Goal: Task Accomplishment & Management: Manage account settings

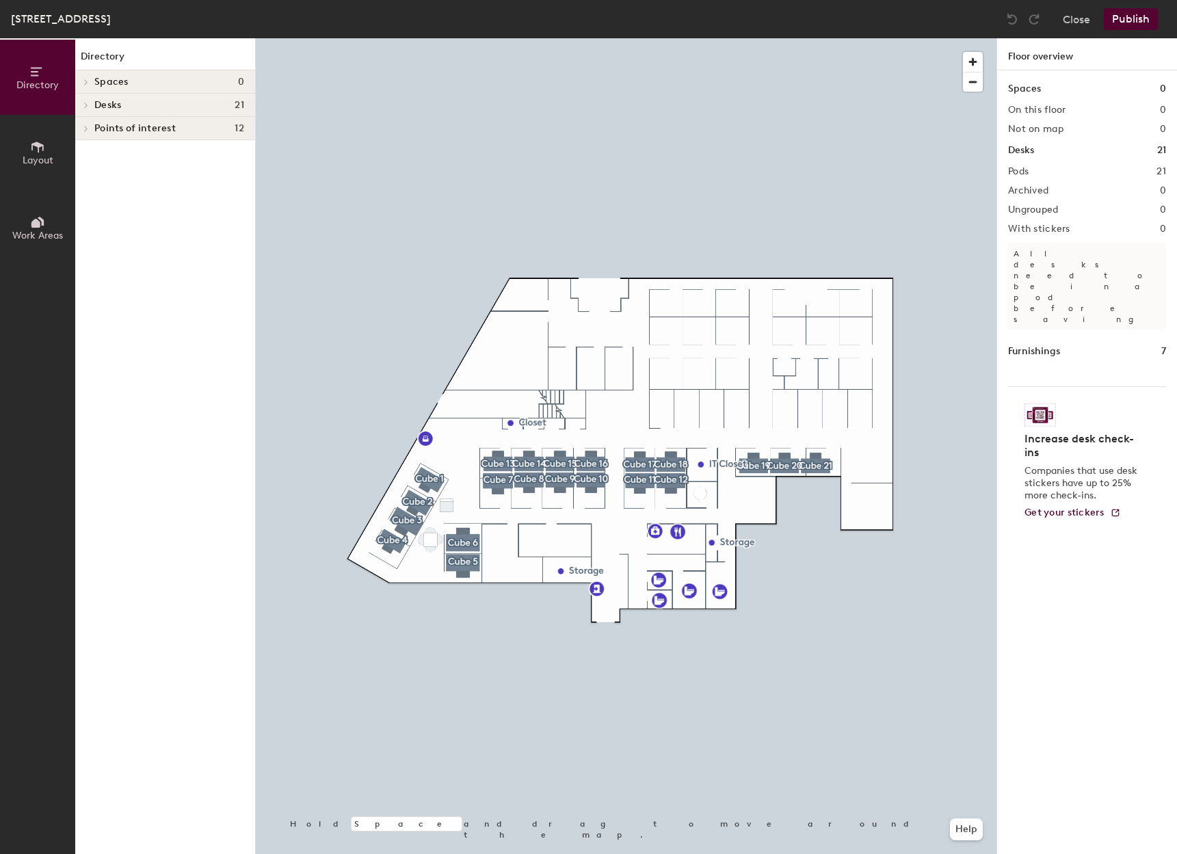
click at [159, 109] on h4 "Desks 21" at bounding box center [169, 105] width 150 height 11
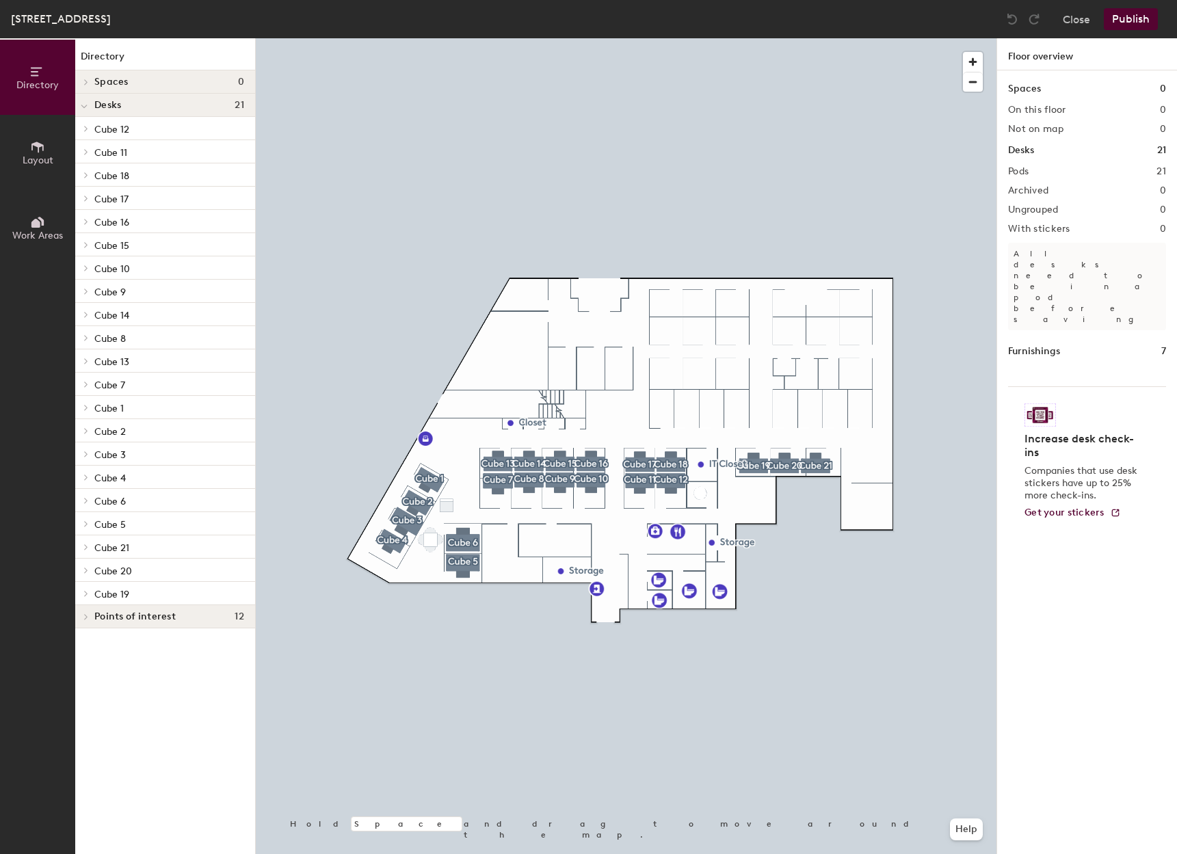
click at [27, 163] on span "Layout" at bounding box center [38, 161] width 31 height 12
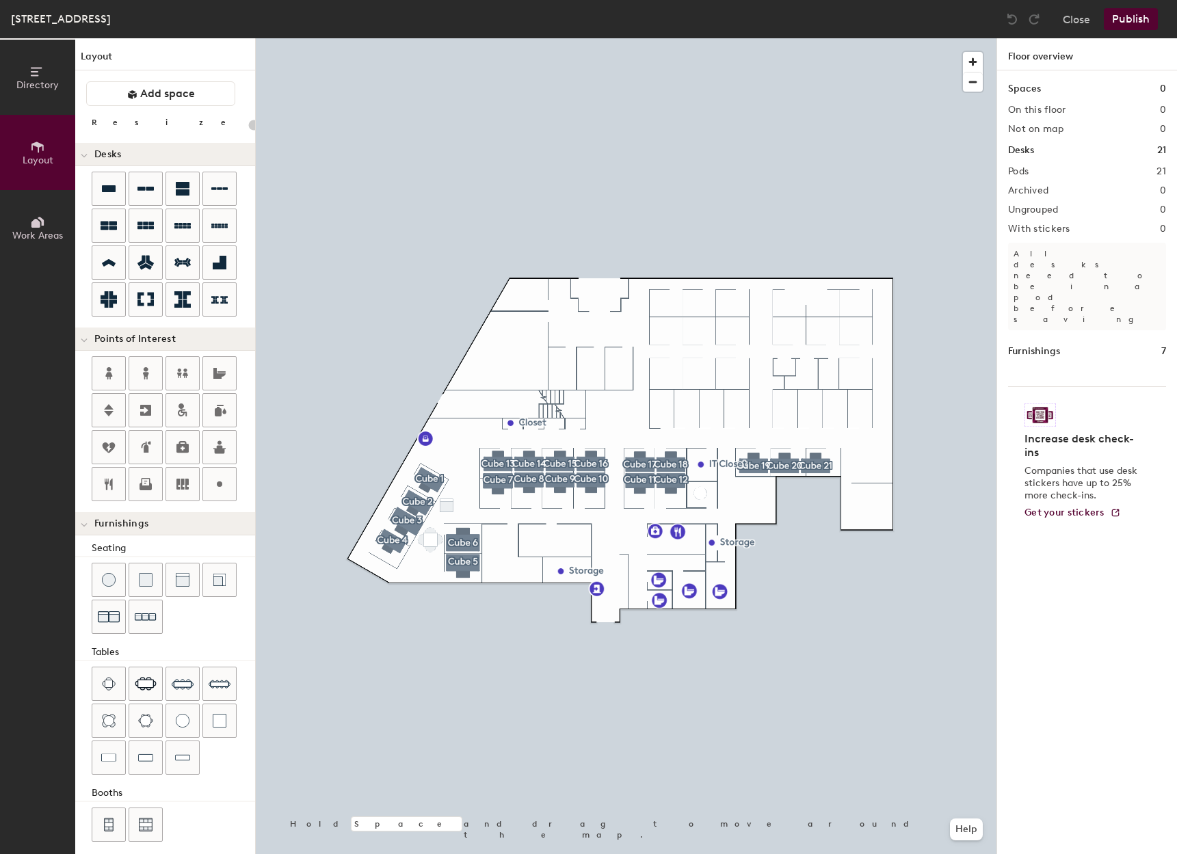
click at [40, 233] on span "Work Areas" at bounding box center [37, 236] width 51 height 12
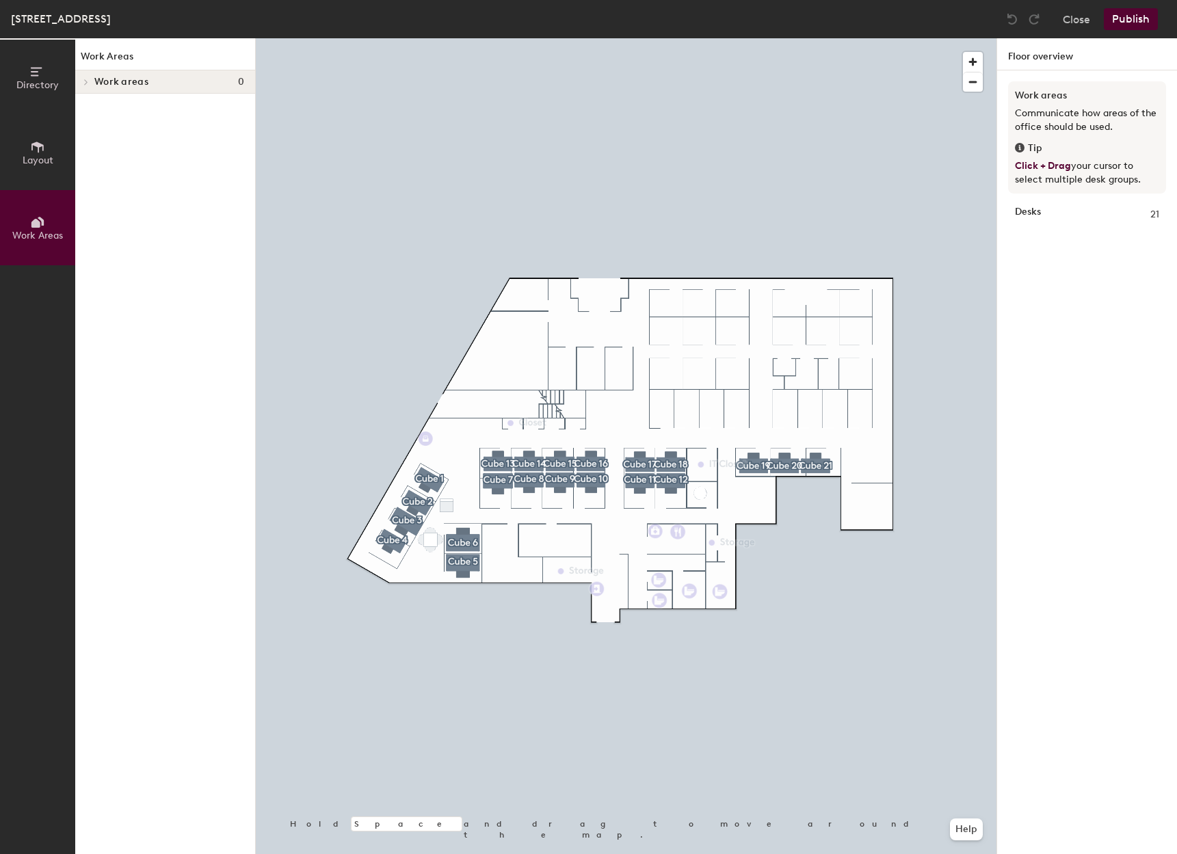
click at [118, 78] on span "Work areas" at bounding box center [121, 82] width 54 height 11
click at [29, 148] on button "Layout" at bounding box center [37, 152] width 75 height 75
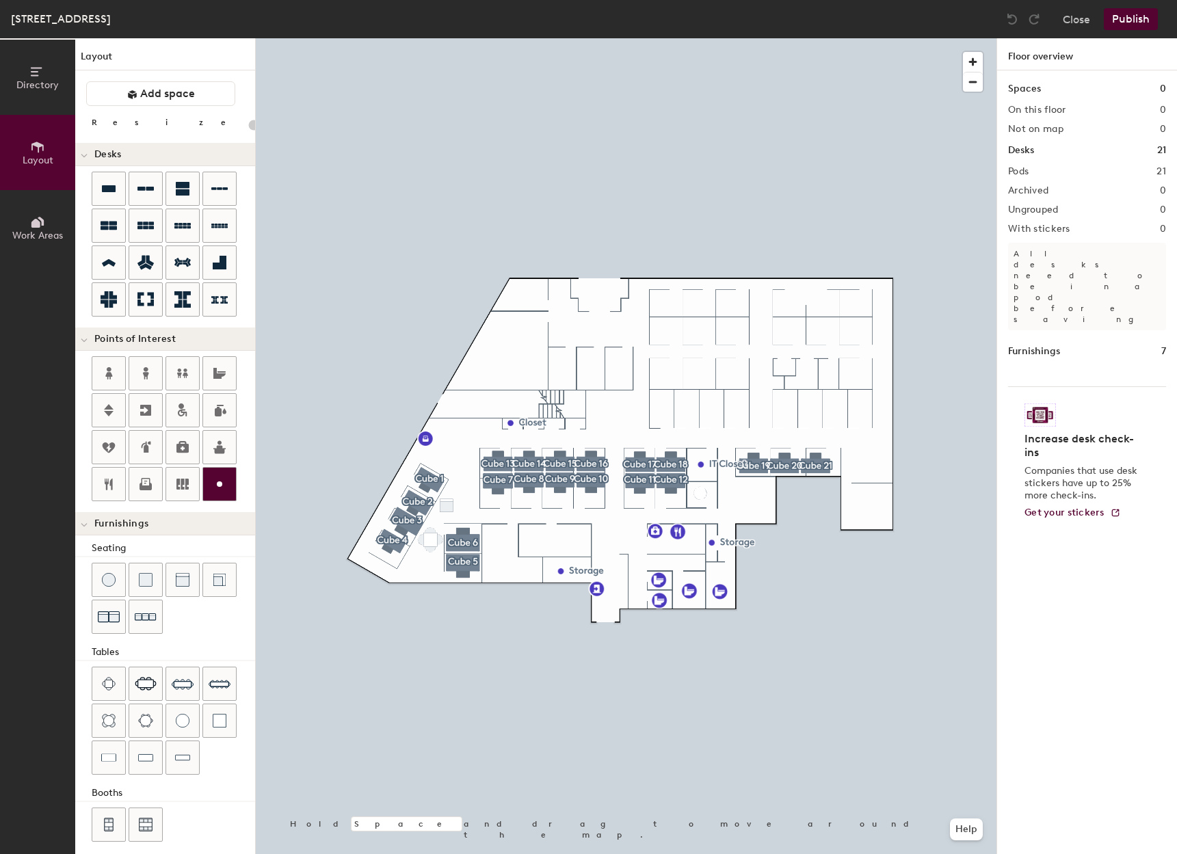
click at [217, 475] on div at bounding box center [219, 484] width 33 height 33
type input "20"
type input "Quiet/Meeting room"
click at [501, 38] on div at bounding box center [626, 38] width 741 height 0
click at [111, 192] on icon at bounding box center [109, 188] width 14 height 7
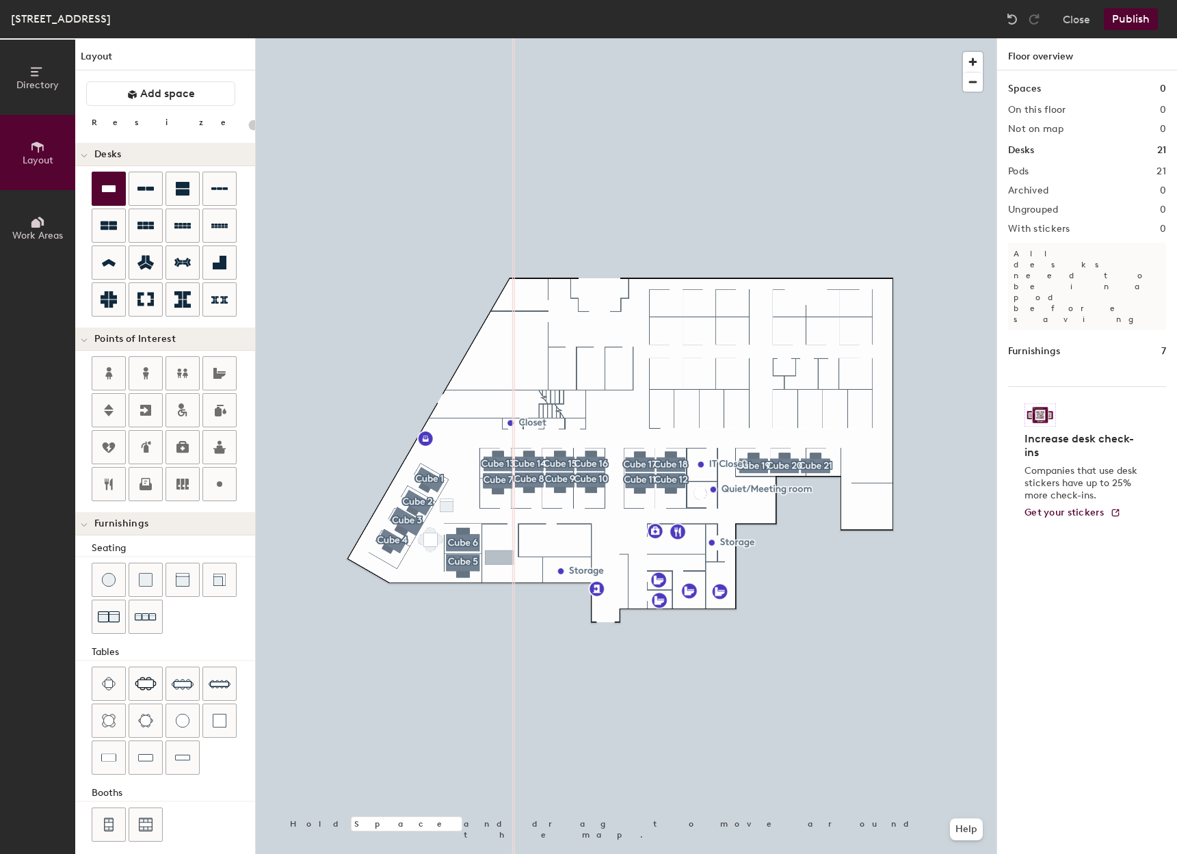
type input "240"
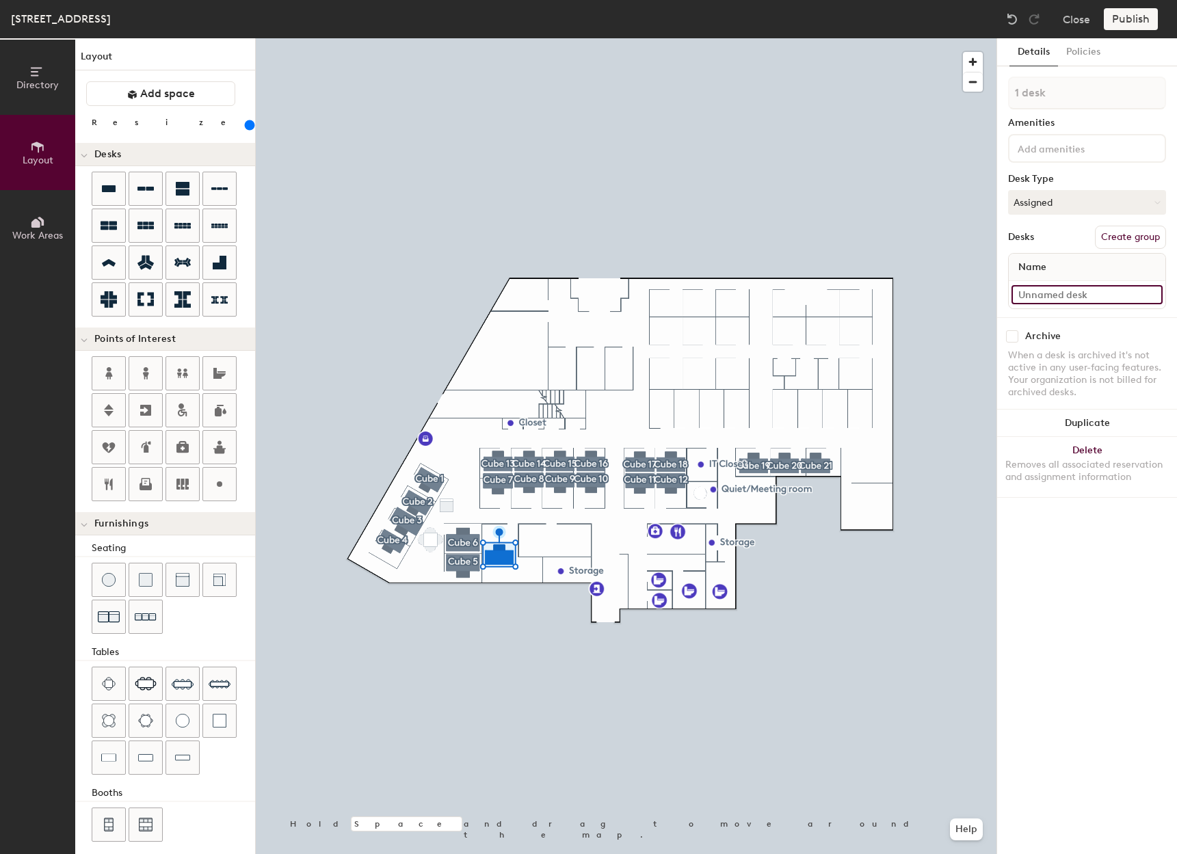
click at [1043, 291] on input at bounding box center [1087, 294] width 151 height 19
type input "Office 6"
click at [1122, 238] on button "Create group" at bounding box center [1130, 237] width 71 height 23
drag, startPoint x: 1083, startPoint y: 99, endPoint x: 988, endPoint y: 90, distance: 94.9
click at [989, 90] on div "Directory Layout Work Areas Layout Add space Resize Desks Points of Interest Fu…" at bounding box center [588, 446] width 1177 height 816
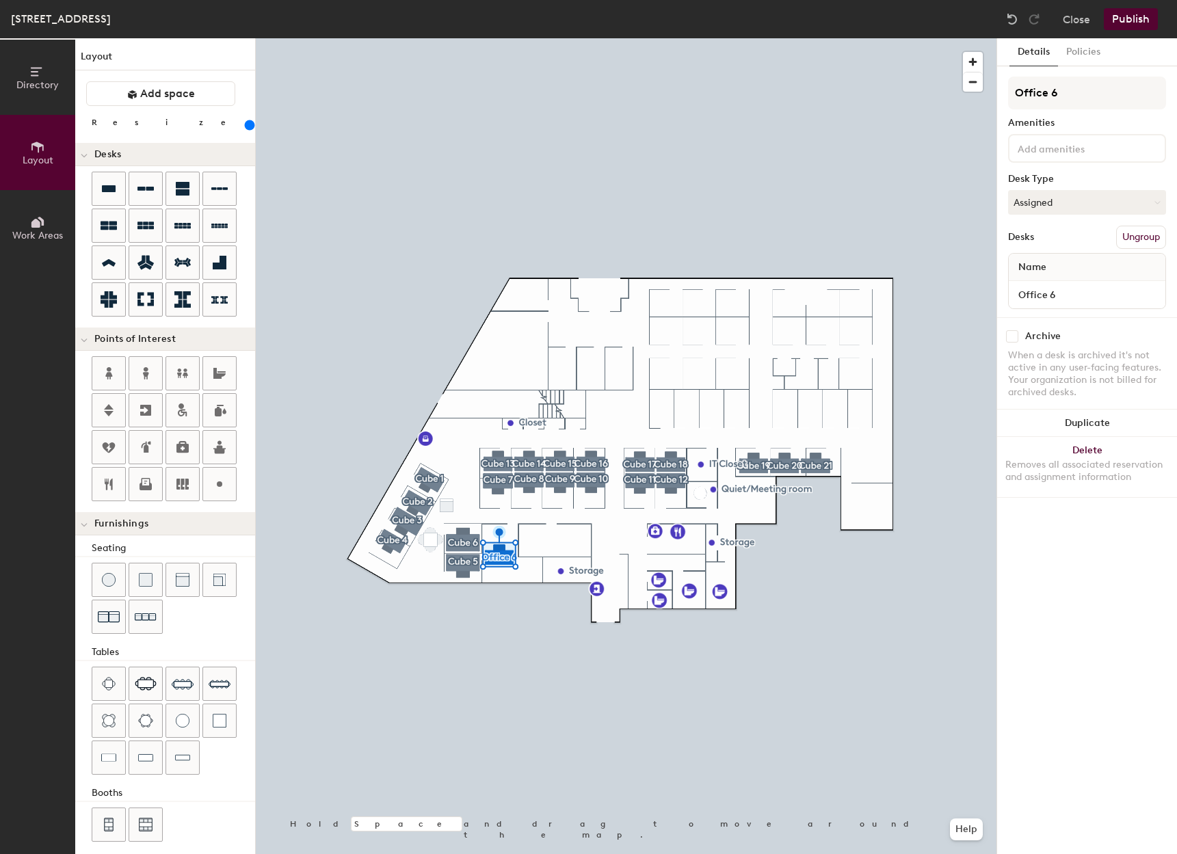
type input "Office 6"
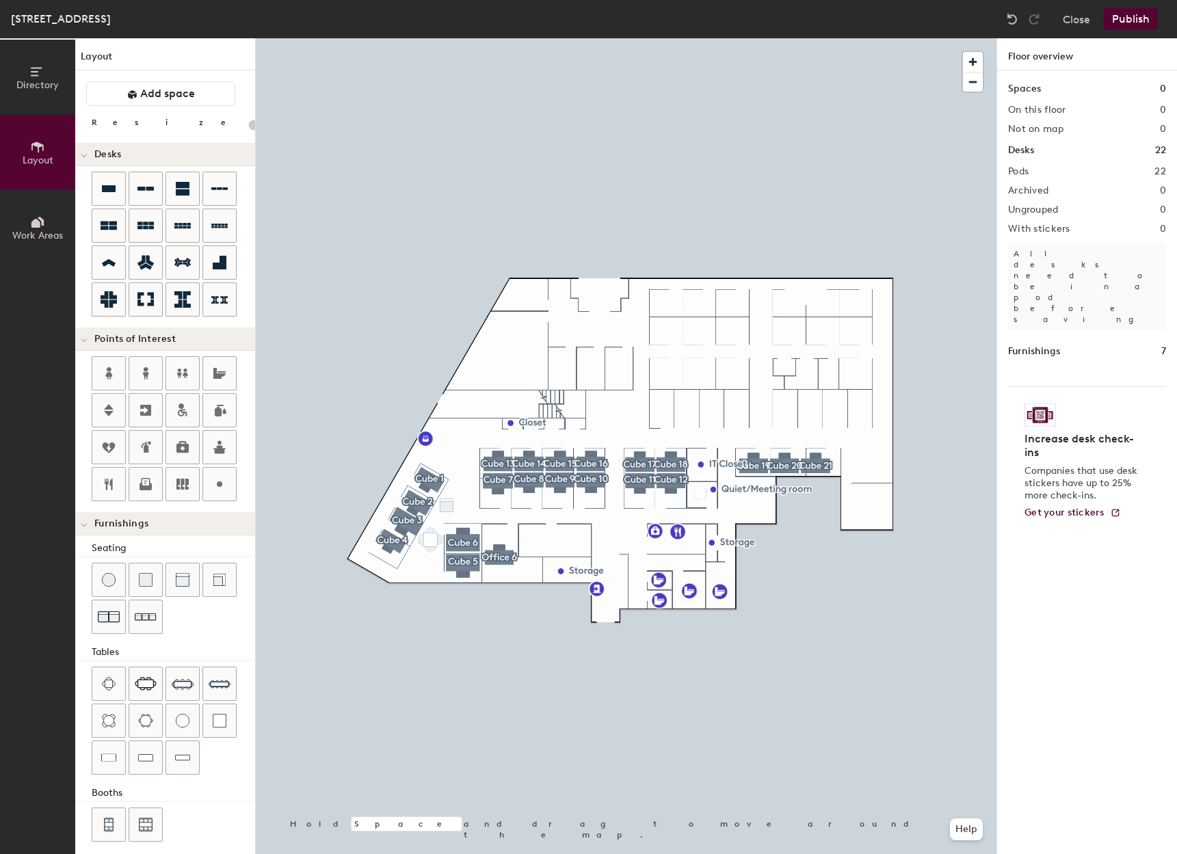
click at [501, 38] on div at bounding box center [626, 38] width 741 height 0
click at [109, 194] on icon at bounding box center [109, 189] width 16 height 16
type input "240"
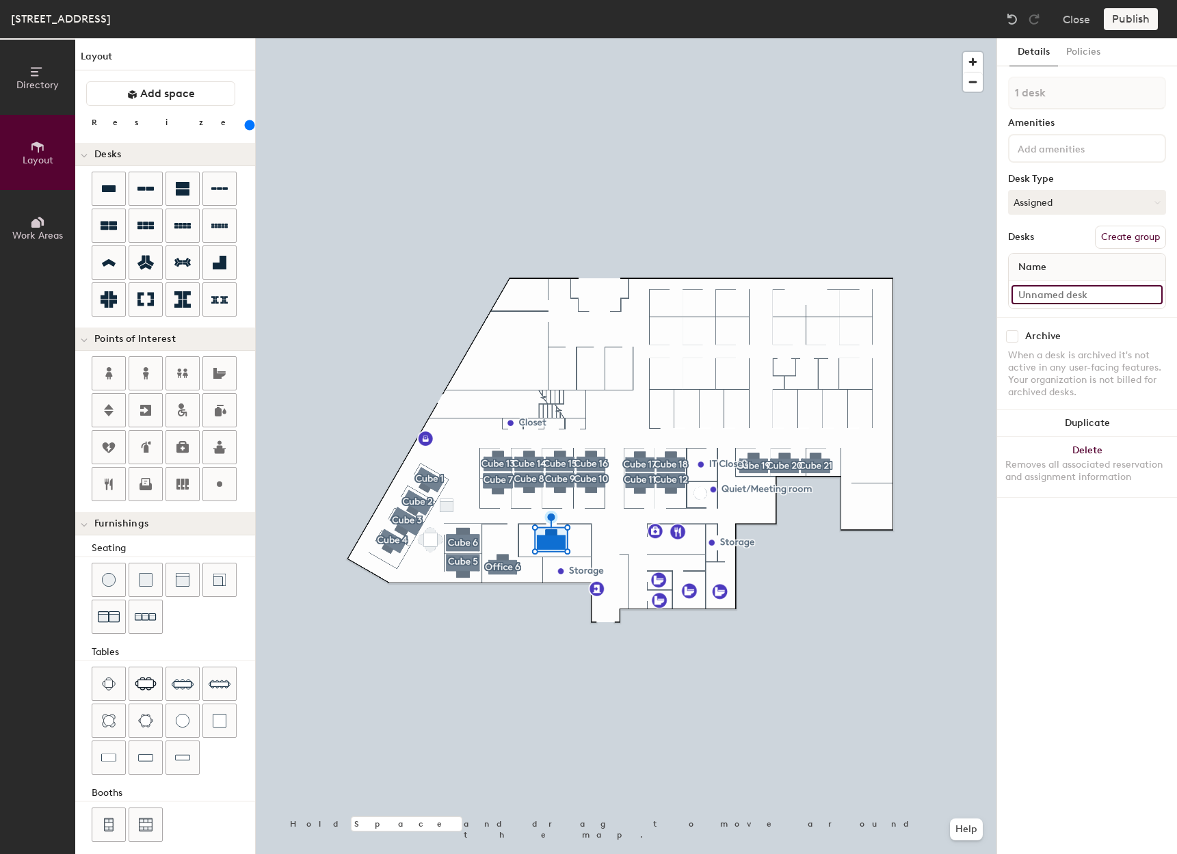
click at [1042, 296] on input at bounding box center [1087, 294] width 151 height 19
click at [1066, 292] on input "Office 7" at bounding box center [1087, 294] width 151 height 19
click at [1068, 289] on input "Office 7" at bounding box center [1087, 294] width 151 height 19
type input "Office 4"
click at [1116, 240] on button "Create group" at bounding box center [1130, 237] width 71 height 23
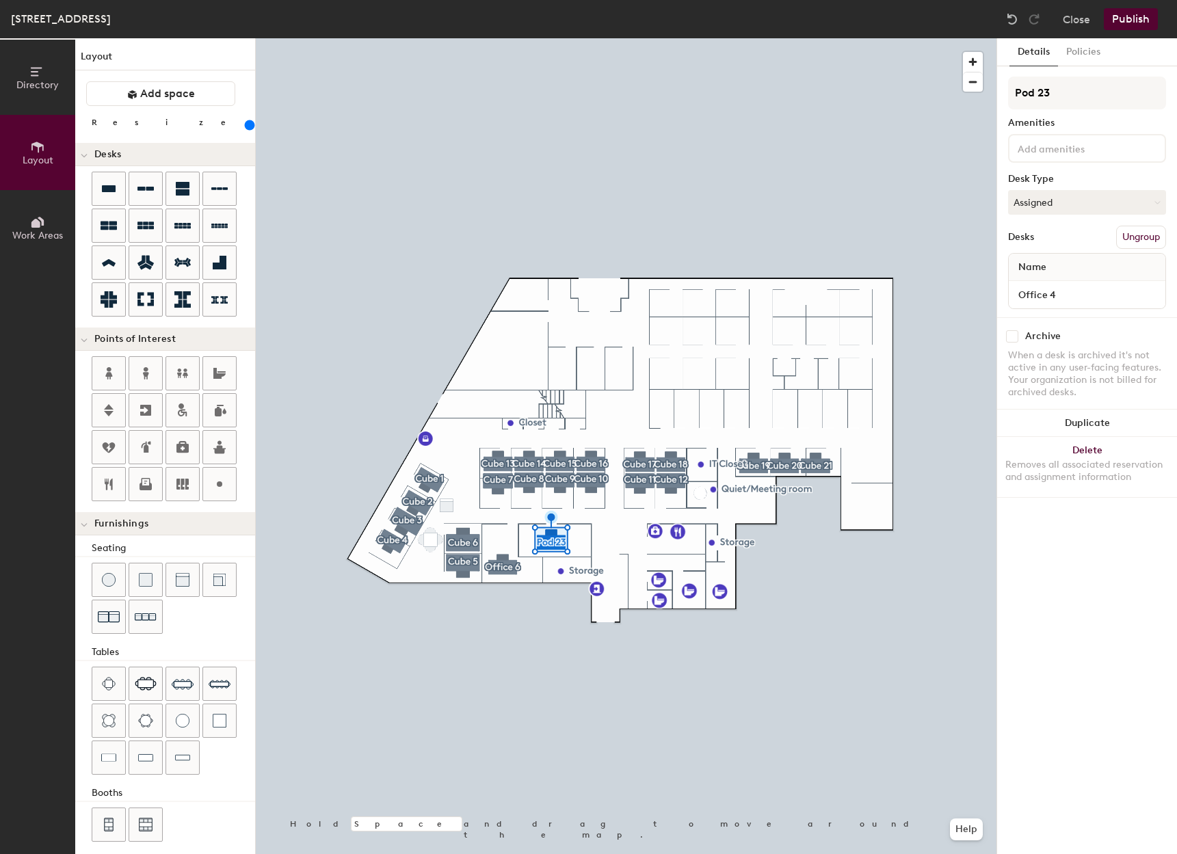
click at [973, 94] on div "Directory Layout Work Areas Layout Add space Resize Desks Points of Interest Fu…" at bounding box center [588, 446] width 1177 height 816
type input "Office 4"
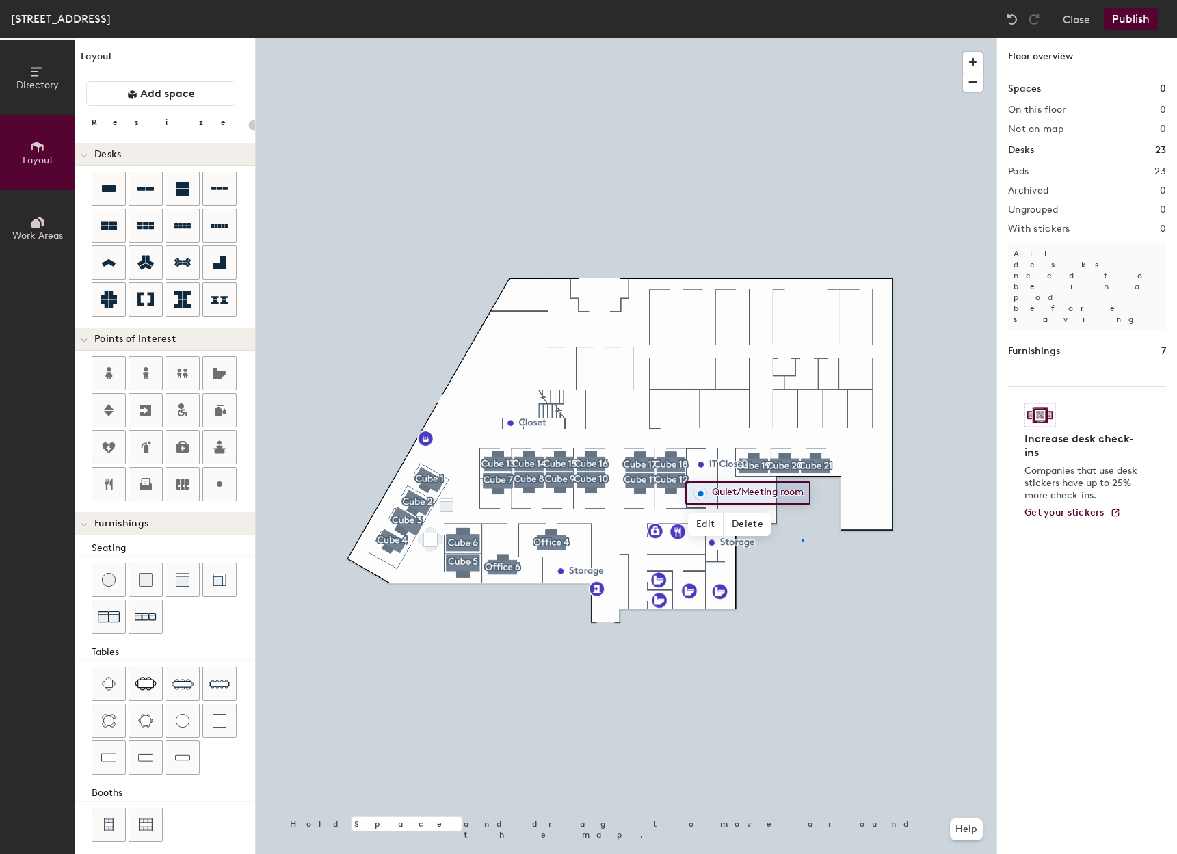
drag, startPoint x: 1068, startPoint y: 96, endPoint x: 999, endPoint y: 160, distance: 93.9
click at [802, 38] on div at bounding box center [626, 38] width 741 height 0
drag, startPoint x: 1124, startPoint y: 20, endPoint x: 1138, endPoint y: 21, distance: 13.7
click at [1138, 21] on button "Publish" at bounding box center [1131, 19] width 54 height 22
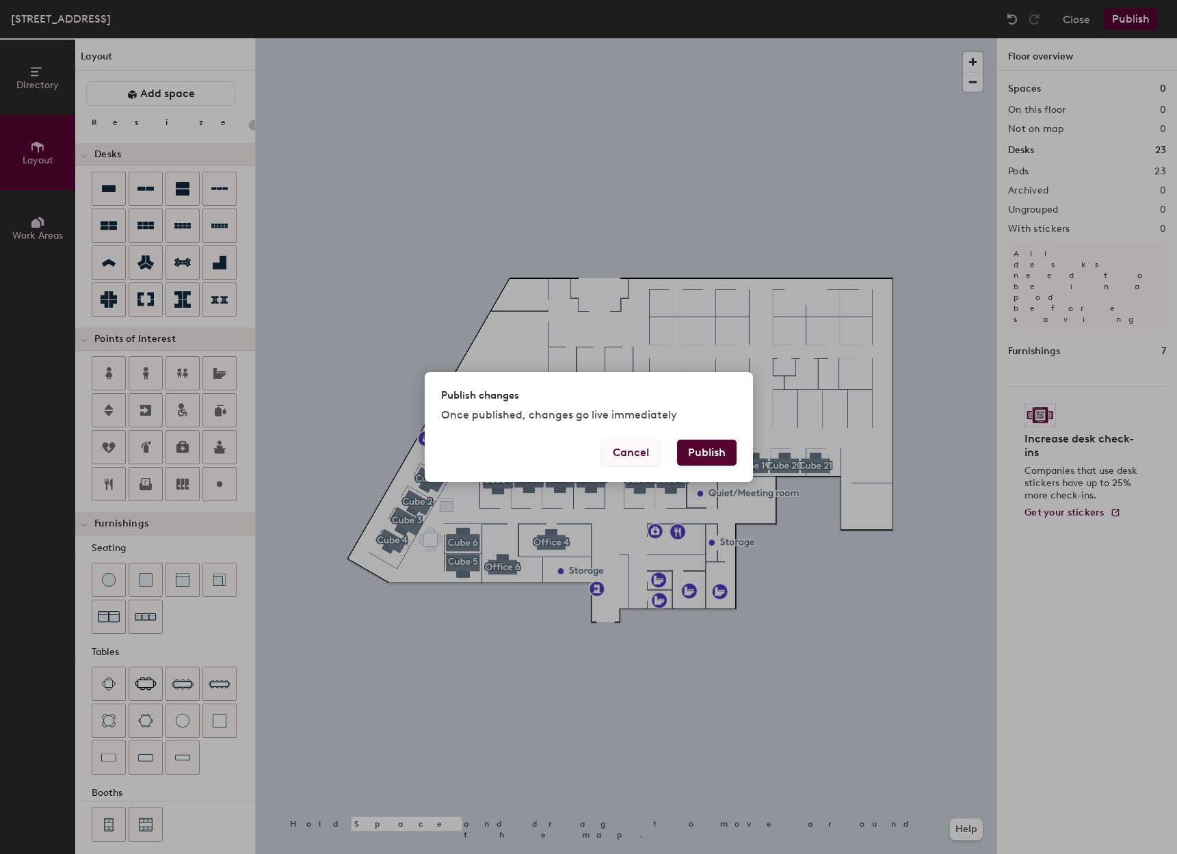
click at [618, 445] on button "Cancel" at bounding box center [631, 453] width 60 height 26
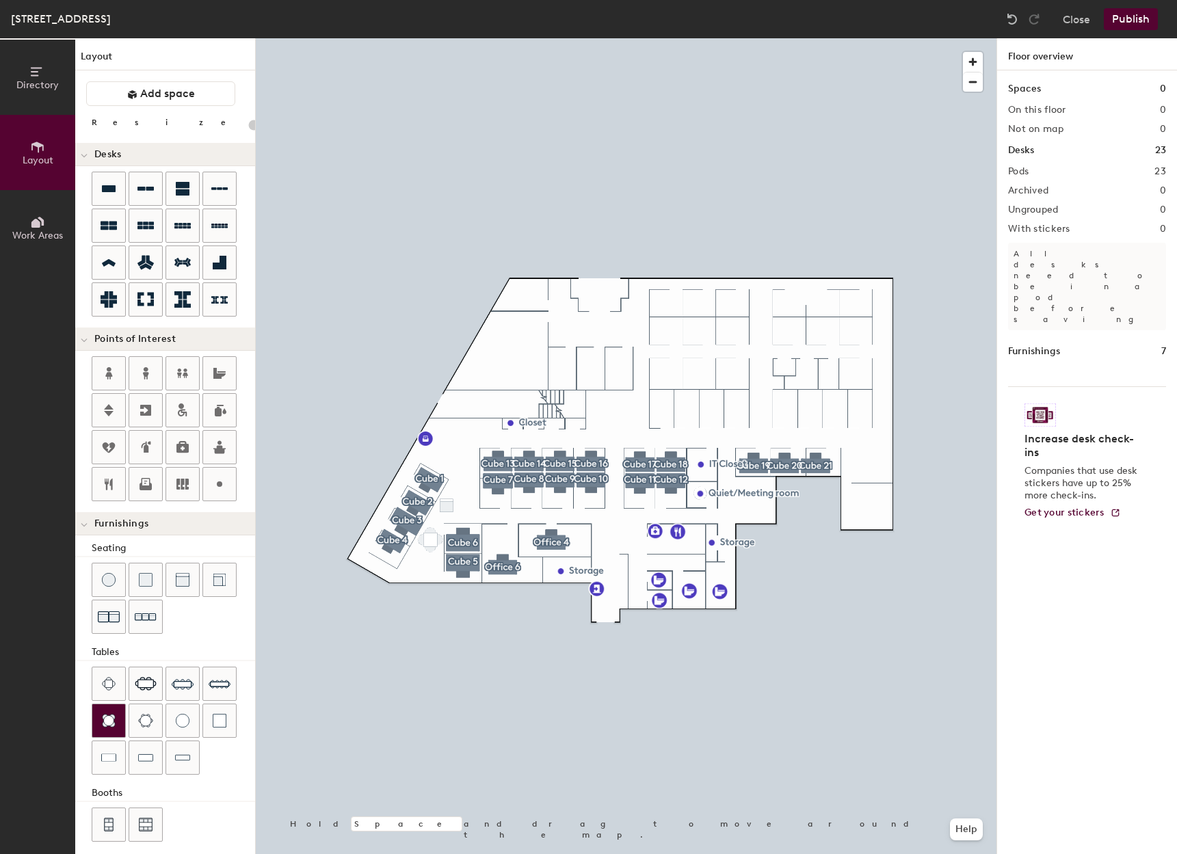
click at [114, 715] on img at bounding box center [109, 721] width 14 height 14
drag, startPoint x: 109, startPoint y: 718, endPoint x: 112, endPoint y: 711, distance: 8.3
click at [113, 710] on div at bounding box center [108, 721] width 33 height 33
click at [635, 531] on div "Directory Layout Work Areas Layout Add space Resize Desks Points of Interest Fu…" at bounding box center [588, 446] width 1177 height 816
click at [432, 560] on span "Delete" at bounding box center [431, 562] width 48 height 23
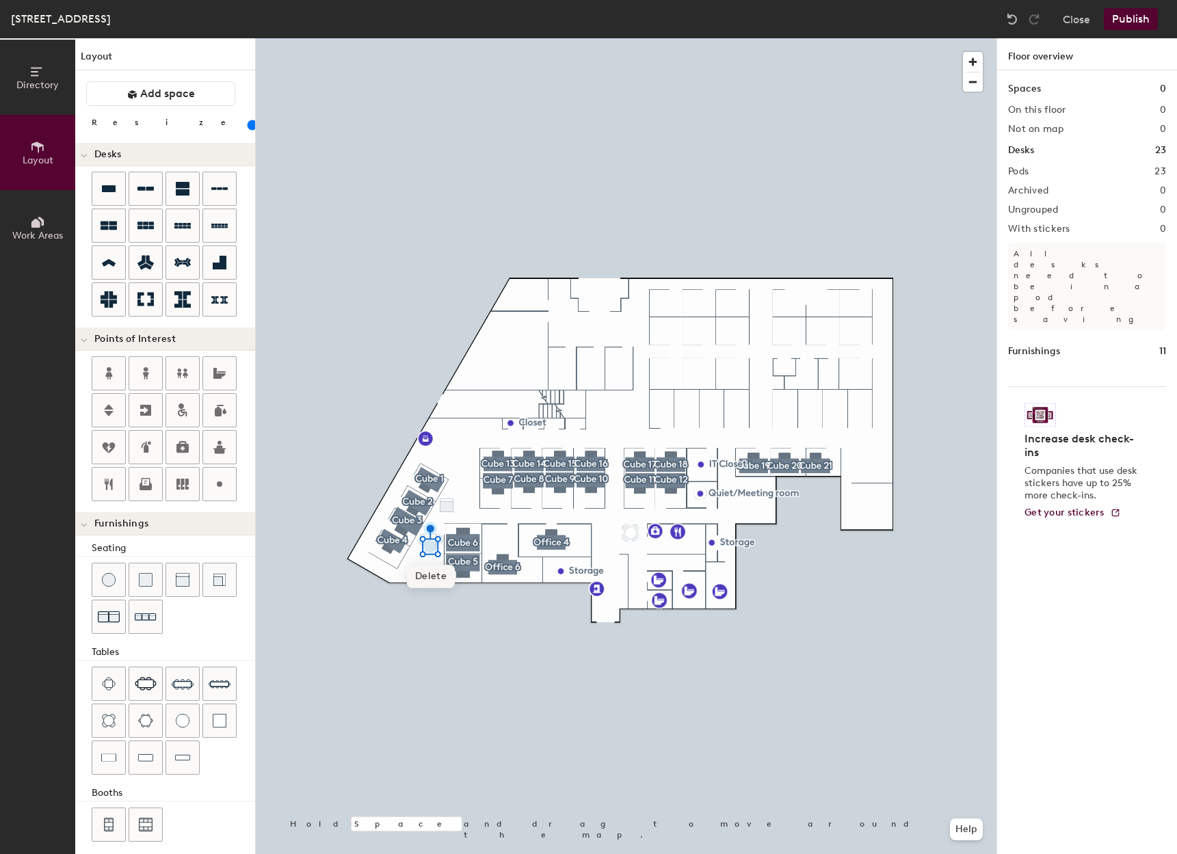
click at [437, 578] on span "Delete" at bounding box center [431, 576] width 48 height 23
click at [437, 570] on span "Delete" at bounding box center [438, 569] width 48 height 23
click at [438, 576] on span "Delete" at bounding box center [424, 569] width 48 height 23
click at [434, 573] on span "Delete" at bounding box center [431, 568] width 48 height 23
click at [101, 719] on div at bounding box center [108, 721] width 33 height 33
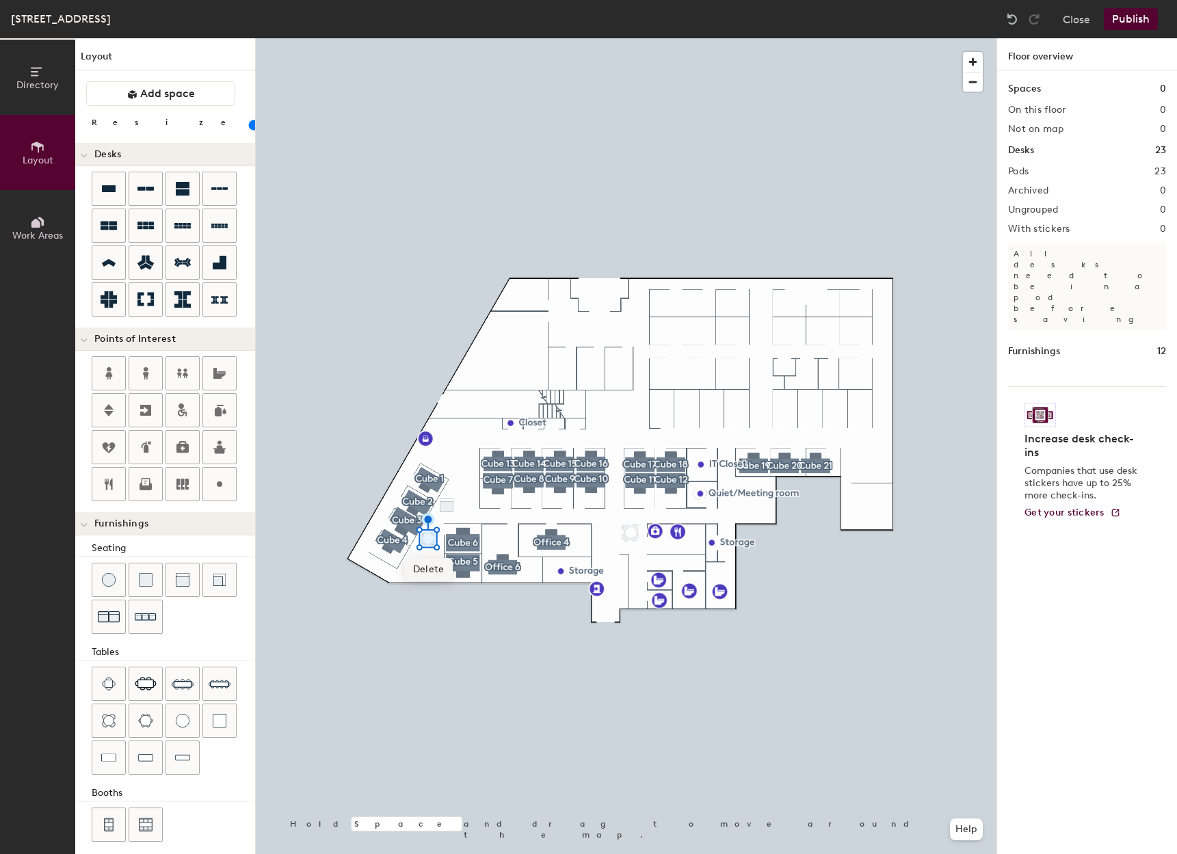
click at [473, 38] on div at bounding box center [626, 38] width 741 height 0
click at [631, 38] on div at bounding box center [626, 38] width 741 height 0
click at [636, 562] on span "Delete" at bounding box center [631, 560] width 48 height 23
click at [633, 570] on span "Delete" at bounding box center [635, 565] width 48 height 23
click at [635, 568] on span "Delete" at bounding box center [627, 565] width 48 height 23
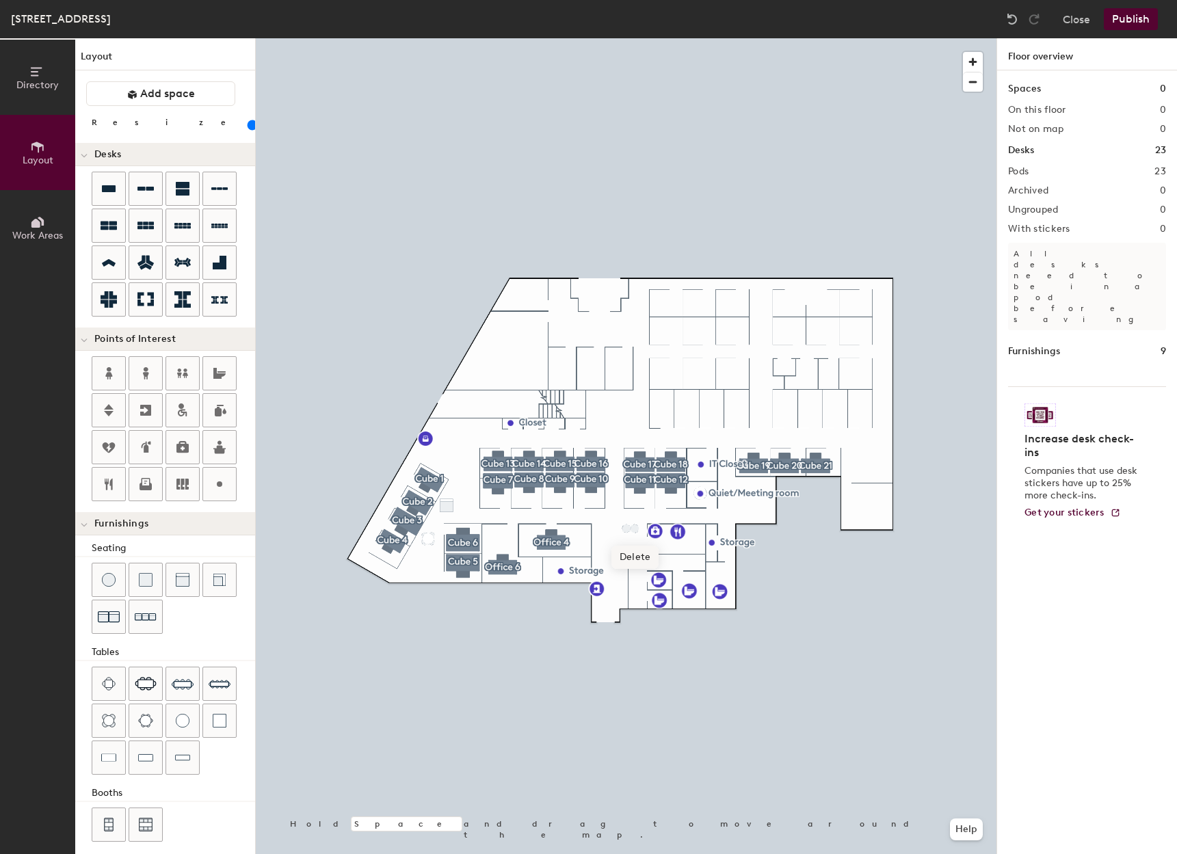
click at [640, 555] on span "Delete" at bounding box center [635, 557] width 48 height 23
click at [631, 560] on span "Delete" at bounding box center [627, 557] width 48 height 23
click at [106, 719] on img at bounding box center [109, 721] width 14 height 14
click at [627, 38] on div at bounding box center [626, 38] width 741 height 0
click at [637, 555] on span "Delete" at bounding box center [635, 558] width 48 height 23
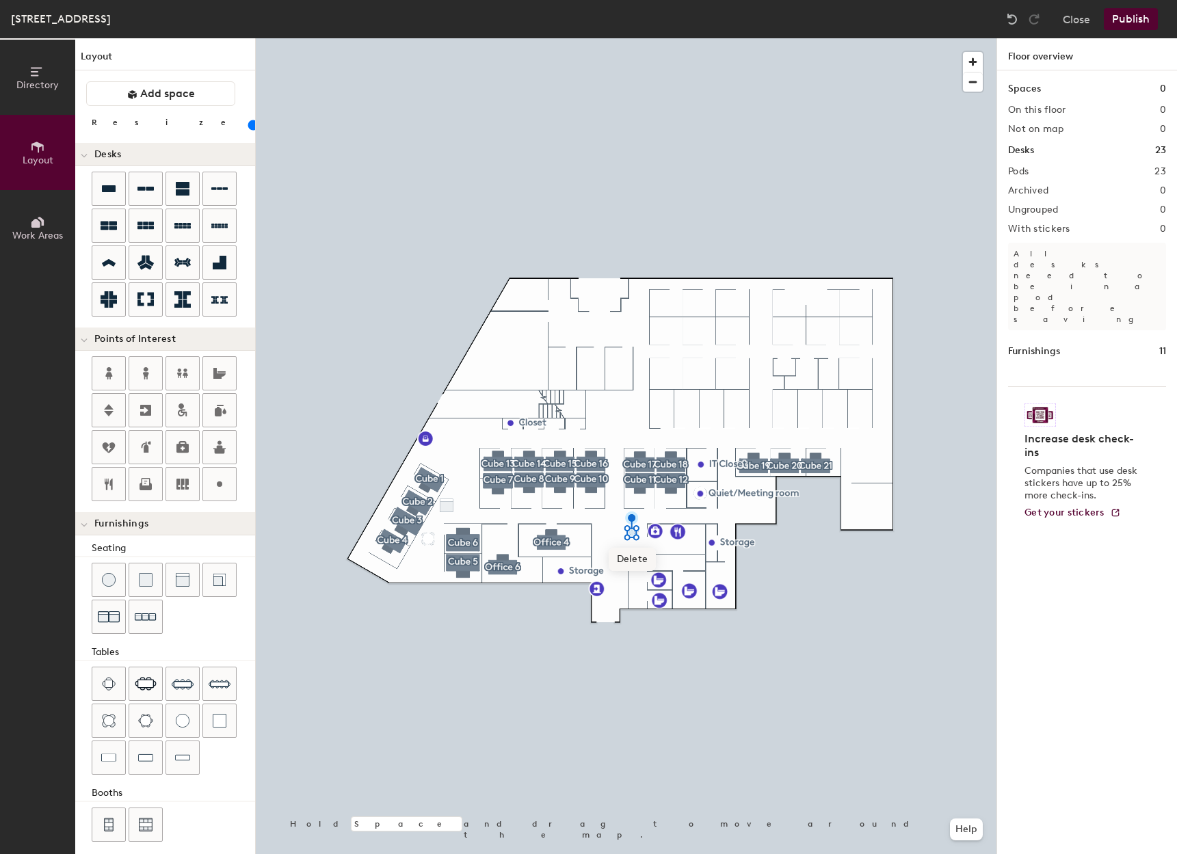
click at [629, 565] on span "Delete" at bounding box center [633, 559] width 48 height 23
click at [637, 38] on div at bounding box center [626, 38] width 741 height 0
click at [645, 564] on span "Delete" at bounding box center [637, 559] width 48 height 23
click at [640, 556] on span "Delete" at bounding box center [637, 554] width 48 height 23
type input "20"
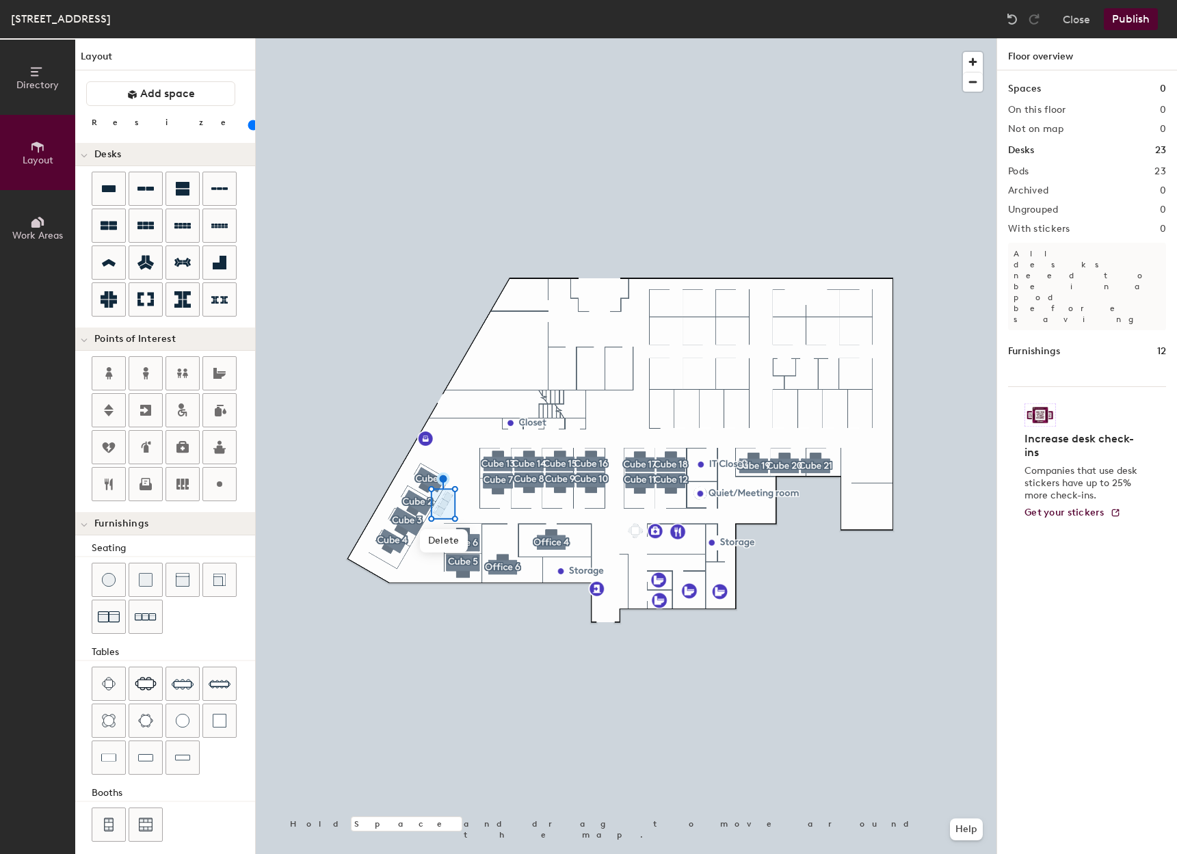
click at [516, 38] on div at bounding box center [626, 38] width 741 height 0
click at [144, 611] on img at bounding box center [146, 617] width 22 height 21
click at [145, 618] on img at bounding box center [146, 617] width 22 height 21
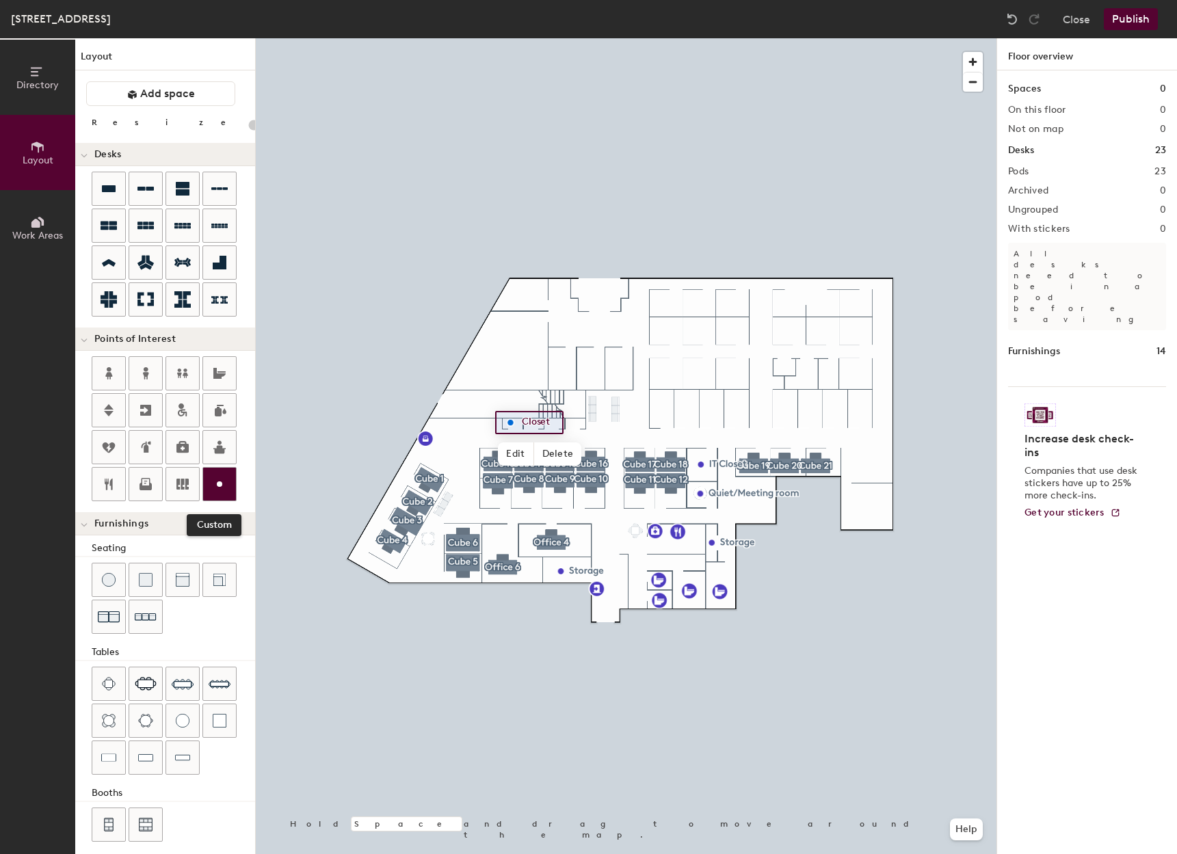
click at [213, 484] on icon at bounding box center [219, 484] width 16 height 16
type input "20"
type input "Closet"
click at [741, 38] on div at bounding box center [626, 38] width 741 height 0
click at [227, 475] on div at bounding box center [219, 484] width 33 height 33
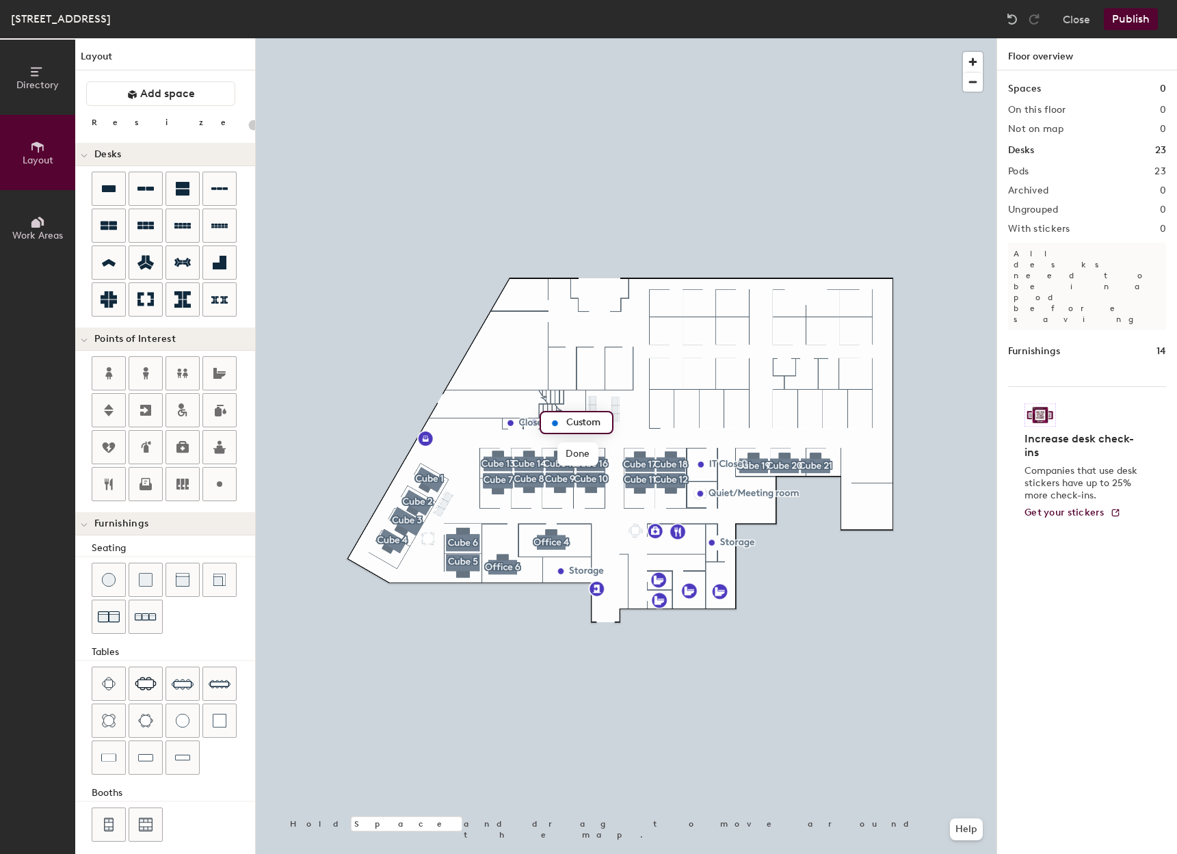
type input "20"
type input "Closet"
click at [226, 485] on icon at bounding box center [219, 484] width 16 height 16
type input "20"
type input "Closet"
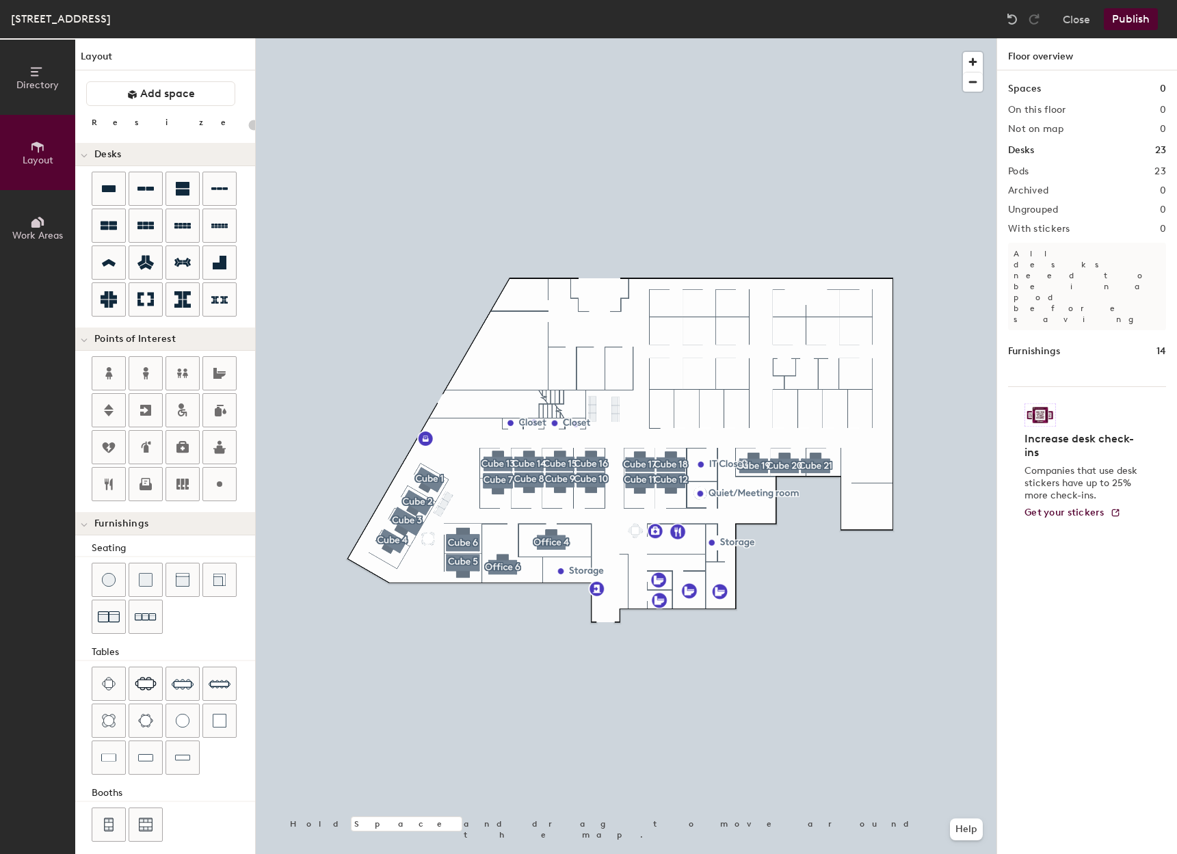
click at [1138, 23] on button "Publish" at bounding box center [1131, 19] width 54 height 22
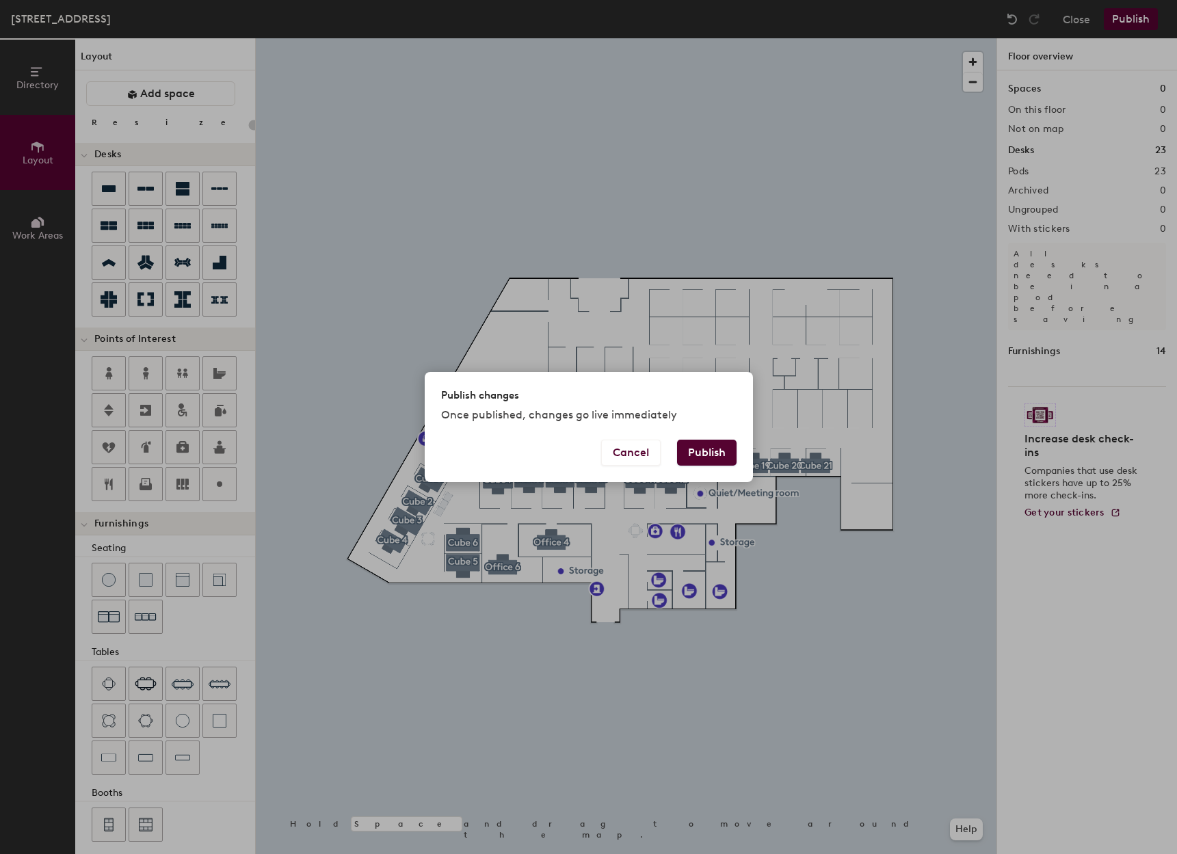
click at [726, 460] on button "Publish" at bounding box center [707, 453] width 60 height 26
type input "20"
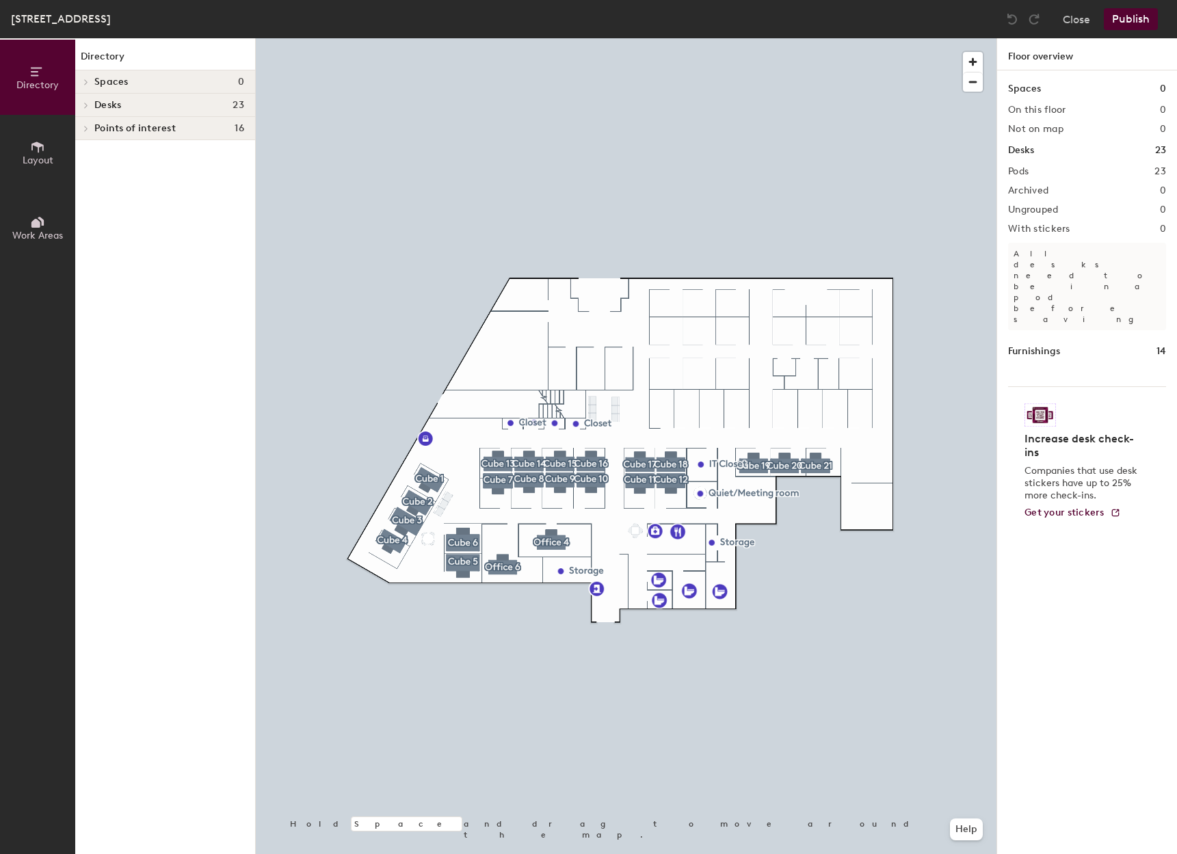
click at [118, 105] on span "Desks" at bounding box center [107, 105] width 27 height 11
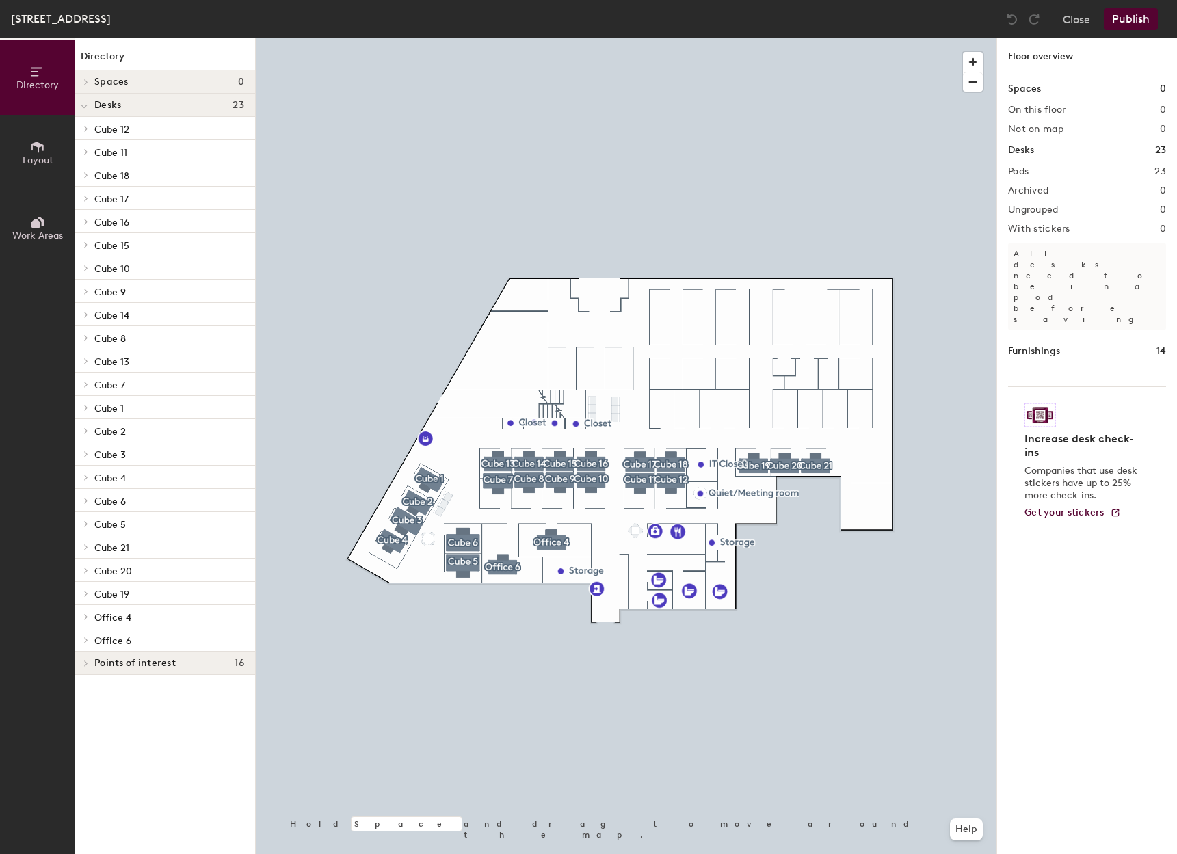
click at [44, 158] on span "Layout" at bounding box center [38, 161] width 31 height 12
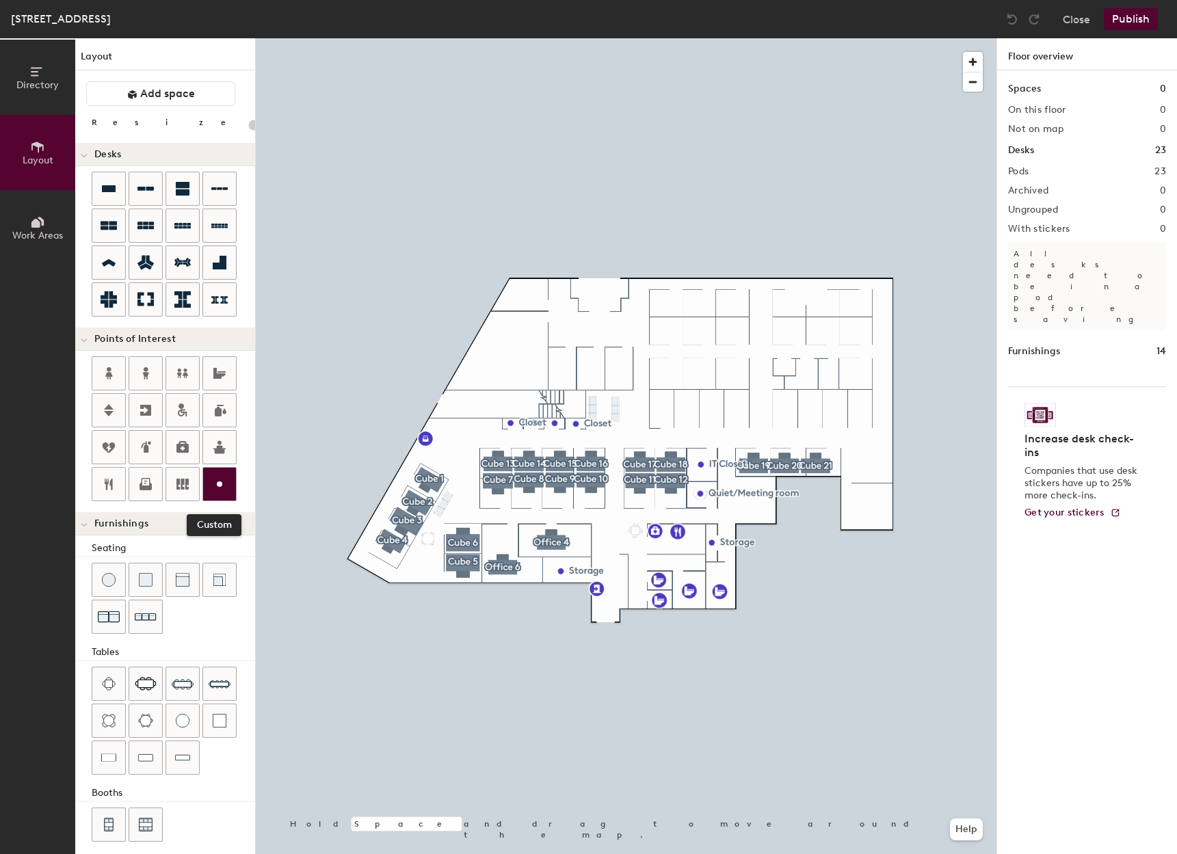
click at [213, 479] on icon at bounding box center [219, 484] width 16 height 16
click at [153, 489] on icon at bounding box center [145, 484] width 16 height 16
click at [216, 492] on div at bounding box center [219, 484] width 33 height 33
type input "20"
type input "Mechanical Room"
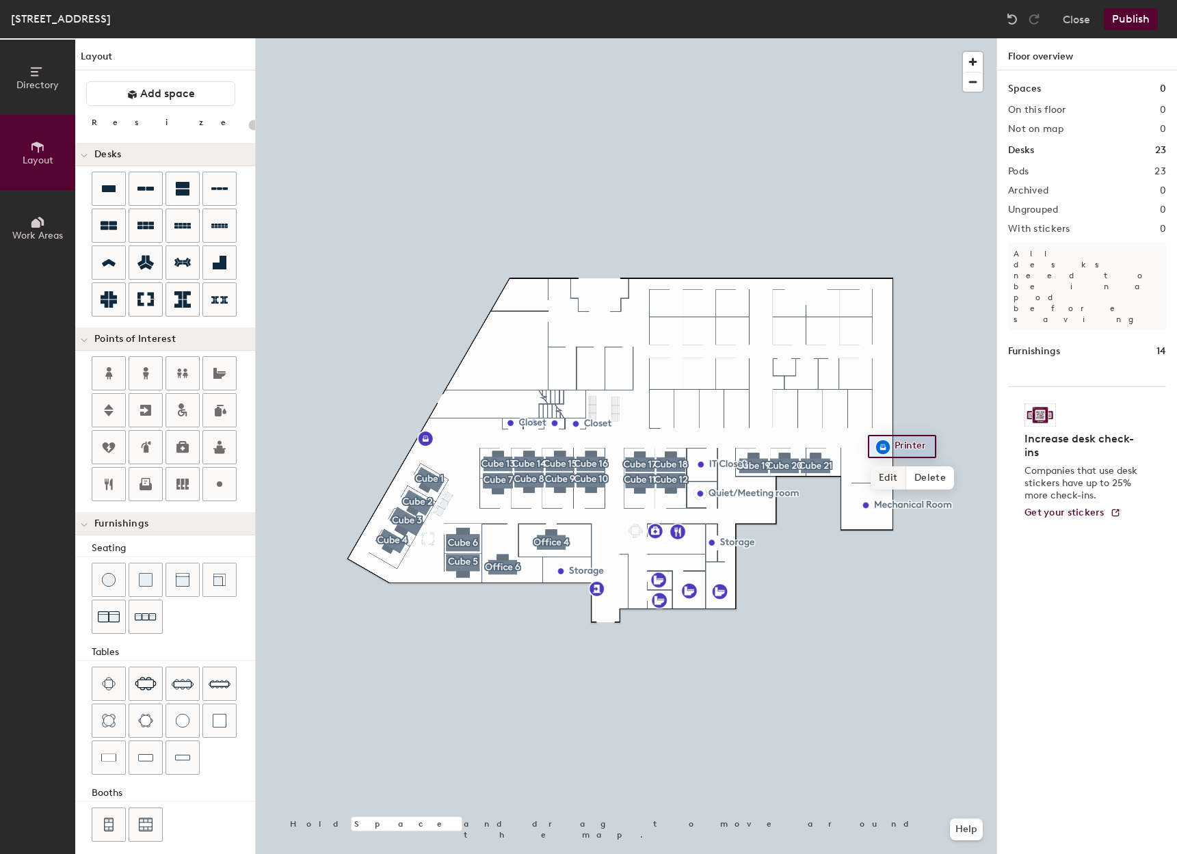
click at [952, 38] on div at bounding box center [626, 38] width 741 height 0
click at [138, 618] on img at bounding box center [146, 617] width 22 height 21
click at [1122, 23] on button "Publish" at bounding box center [1131, 19] width 54 height 22
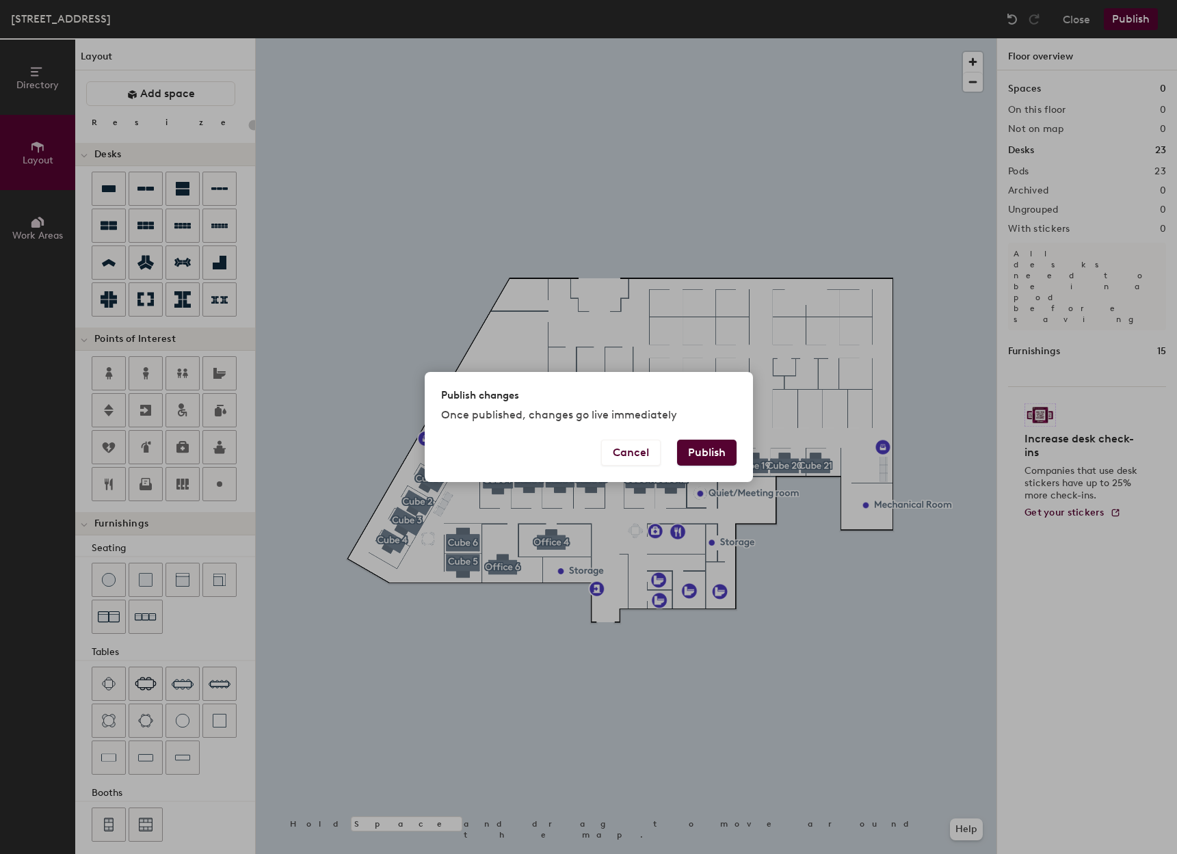
click at [716, 454] on button "Publish" at bounding box center [707, 453] width 60 height 26
type input "20"
